Goal: Find specific page/section

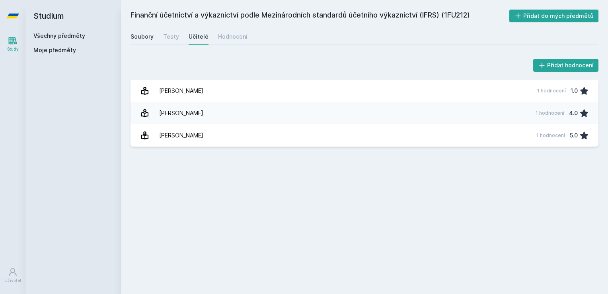
click at [145, 37] on div "Soubory" at bounding box center [142, 37] width 23 height 8
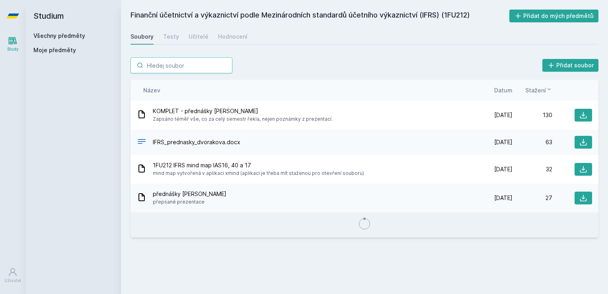
click at [176, 66] on input "search" at bounding box center [182, 65] width 102 height 16
click at [62, 37] on link "Všechny předměty" at bounding box center [59, 35] width 52 height 7
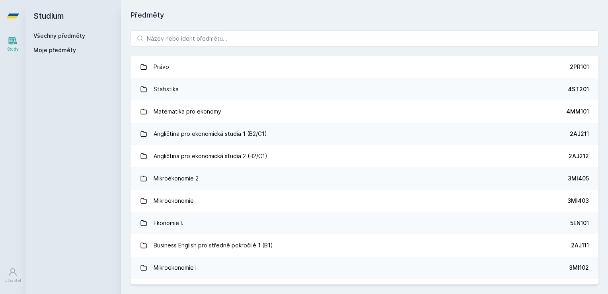
click at [174, 49] on div "Právo 2PR101 Statistika 4ST201 Matematika pro ekonomy 4MM101 Angličtina pro eko…" at bounding box center [364, 157] width 487 height 273
click at [166, 35] on input "search" at bounding box center [365, 38] width 468 height 16
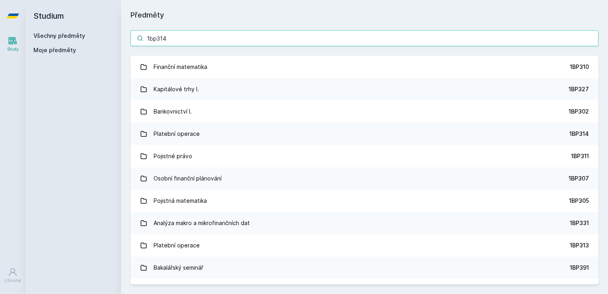
type input "1bp314"
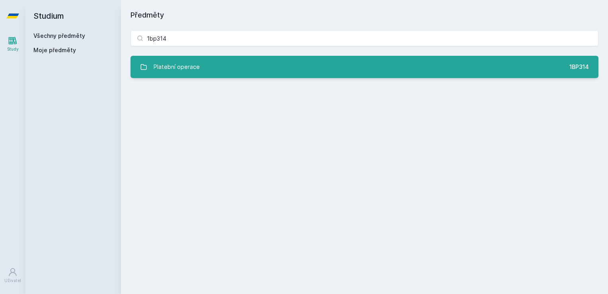
click at [185, 72] on div "Platební operace" at bounding box center [177, 67] width 46 height 16
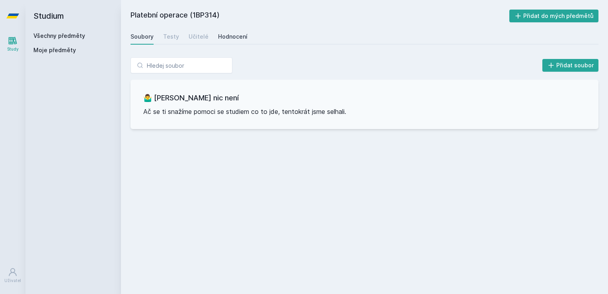
click at [233, 36] on div "Hodnocení" at bounding box center [232, 37] width 29 height 8
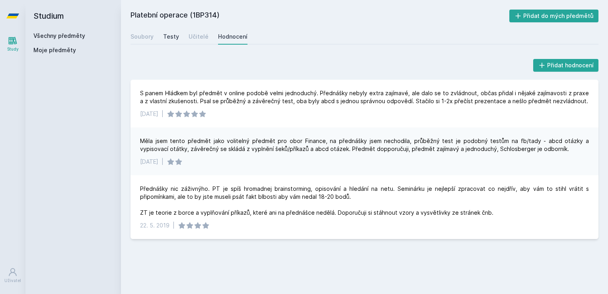
click at [172, 37] on div "Testy" at bounding box center [171, 37] width 16 height 8
